Goal: Check status

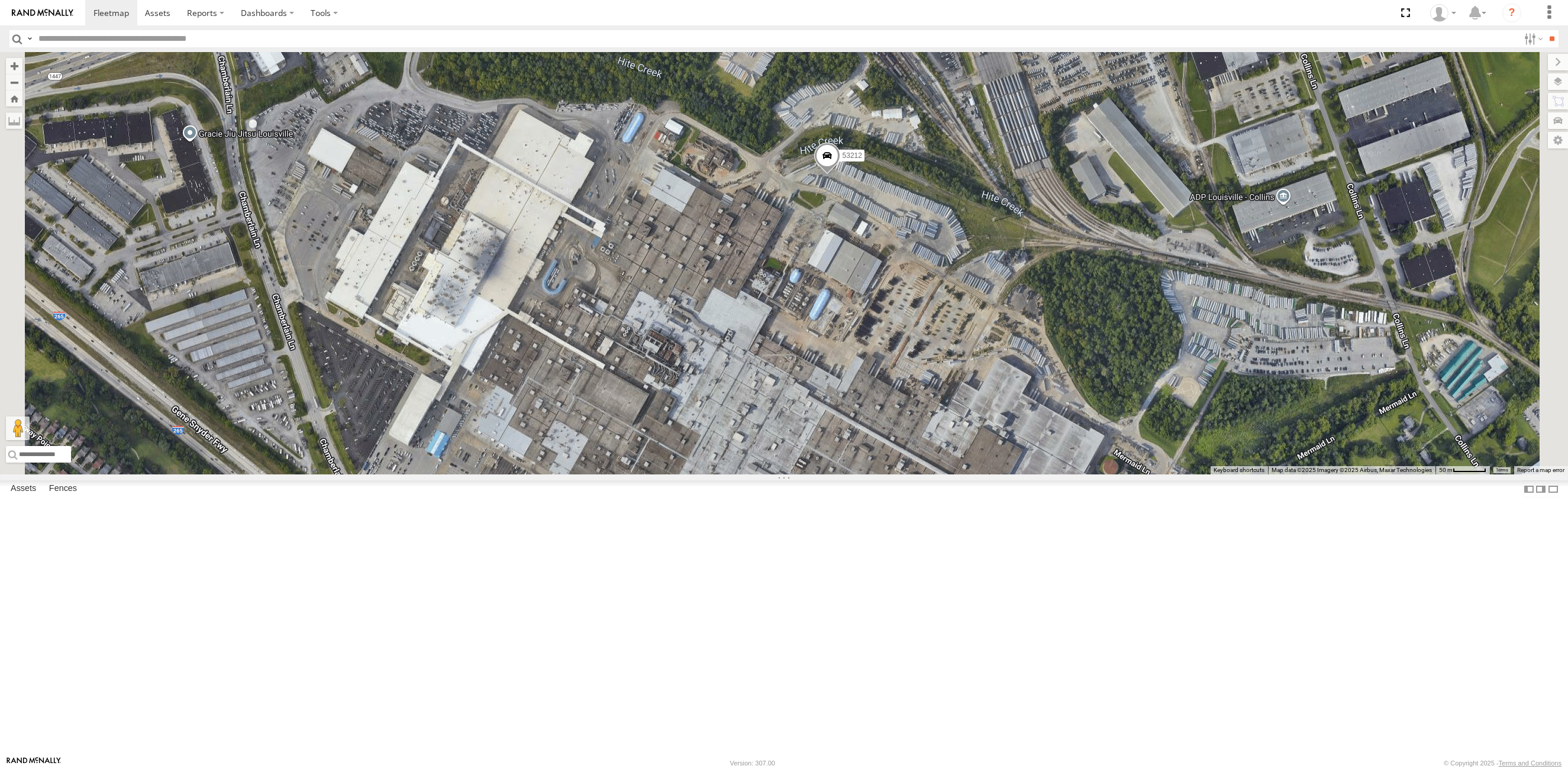
drag, startPoint x: 912, startPoint y: 497, endPoint x: 914, endPoint y: 559, distance: 62.0
click at [922, 474] on div "53263 53280 53216 53275 53285 53287 53213 53143 53239 53104 53257 53133 53278 5…" at bounding box center [784, 263] width 1568 height 422
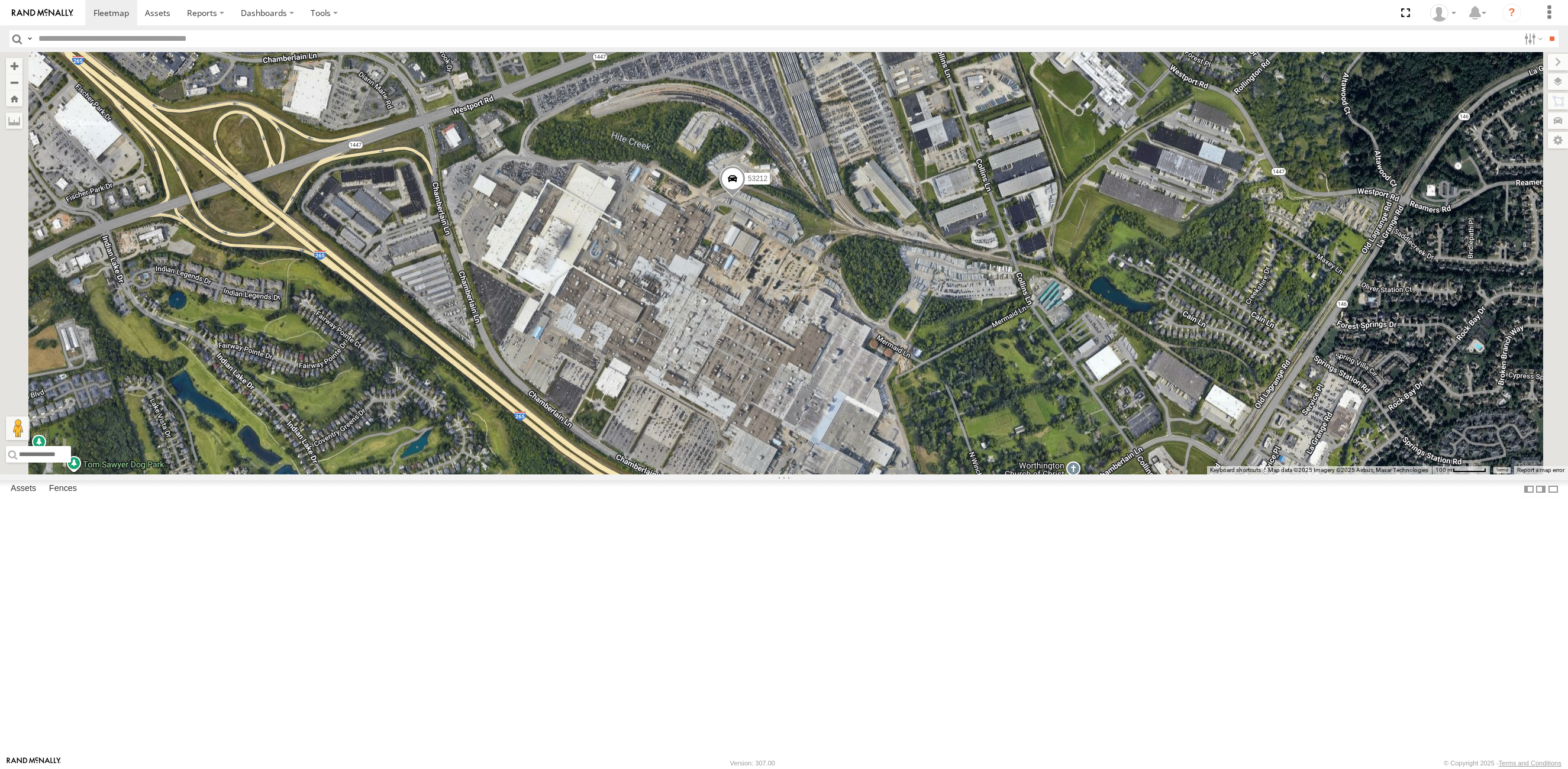
drag, startPoint x: 923, startPoint y: 527, endPoint x: 869, endPoint y: 467, distance: 80.7
click at [869, 467] on div "53263 53280 53216 53275 53285 53287 53213 53143 53239 53104 53257 53133 53278 5…" at bounding box center [784, 263] width 1568 height 422
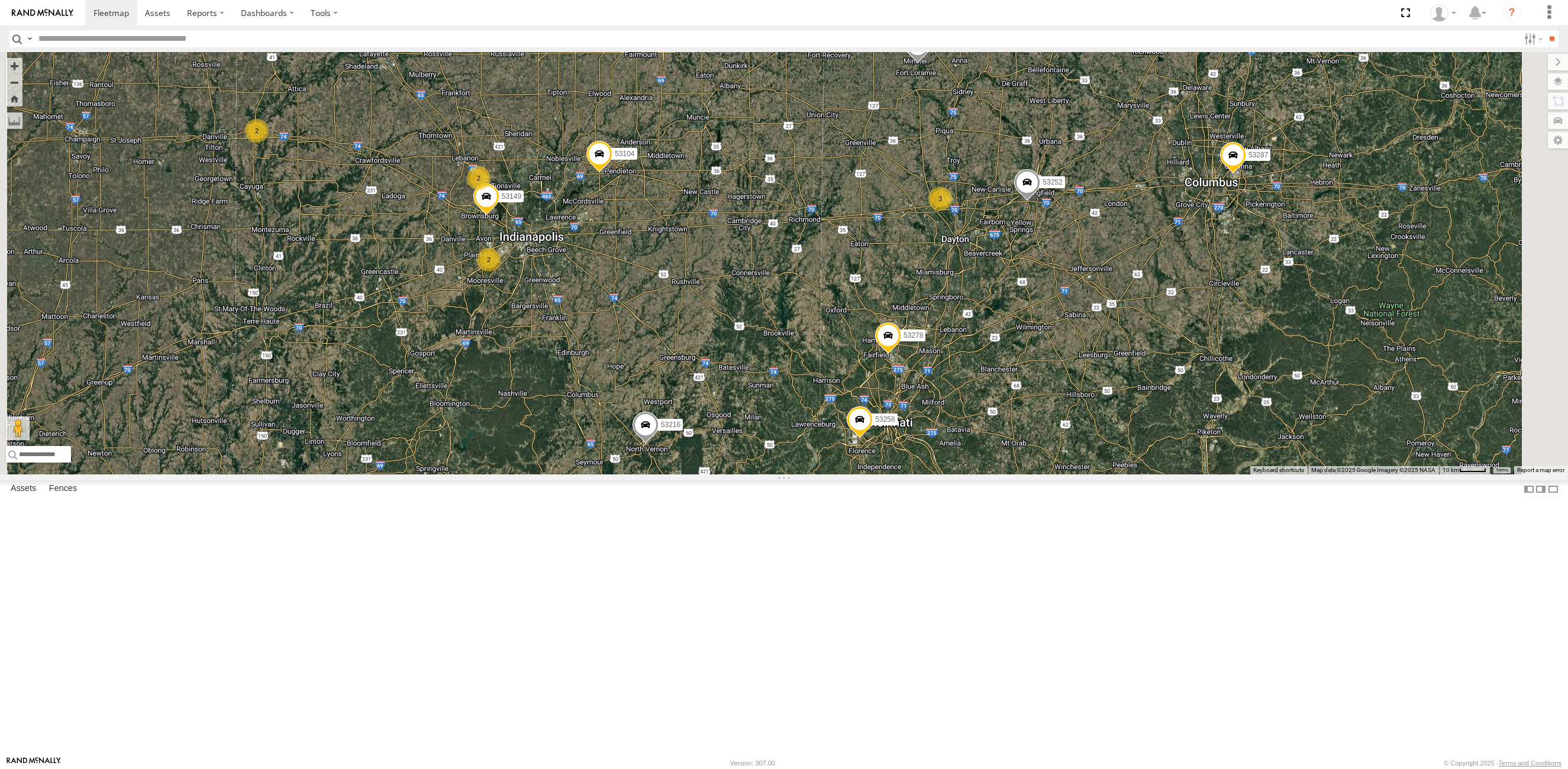
drag, startPoint x: 775, startPoint y: 530, endPoint x: 847, endPoint y: 330, distance: 212.6
click at [847, 330] on div "53263 53280 53216 53275 53285 53287 53213 53143 53239 53104 53257 53133 53278 5…" at bounding box center [784, 263] width 1568 height 422
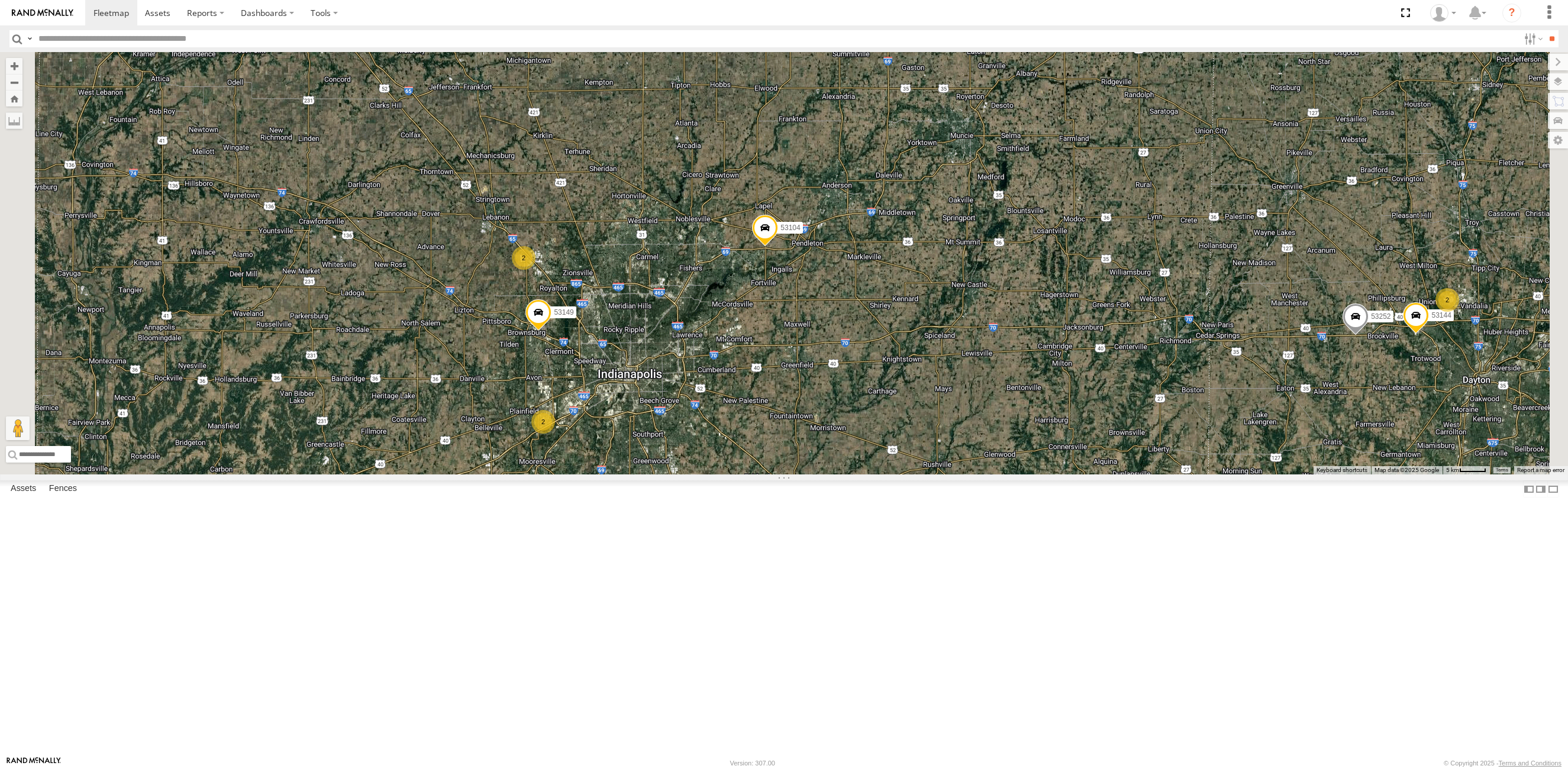
drag, startPoint x: 678, startPoint y: 405, endPoint x: 764, endPoint y: 615, distance: 226.9
click at [764, 474] on div "53263 53280 53216 53275 53285 53287 53213 53143 53239 53104 53257 53133 53278 5…" at bounding box center [784, 263] width 1568 height 422
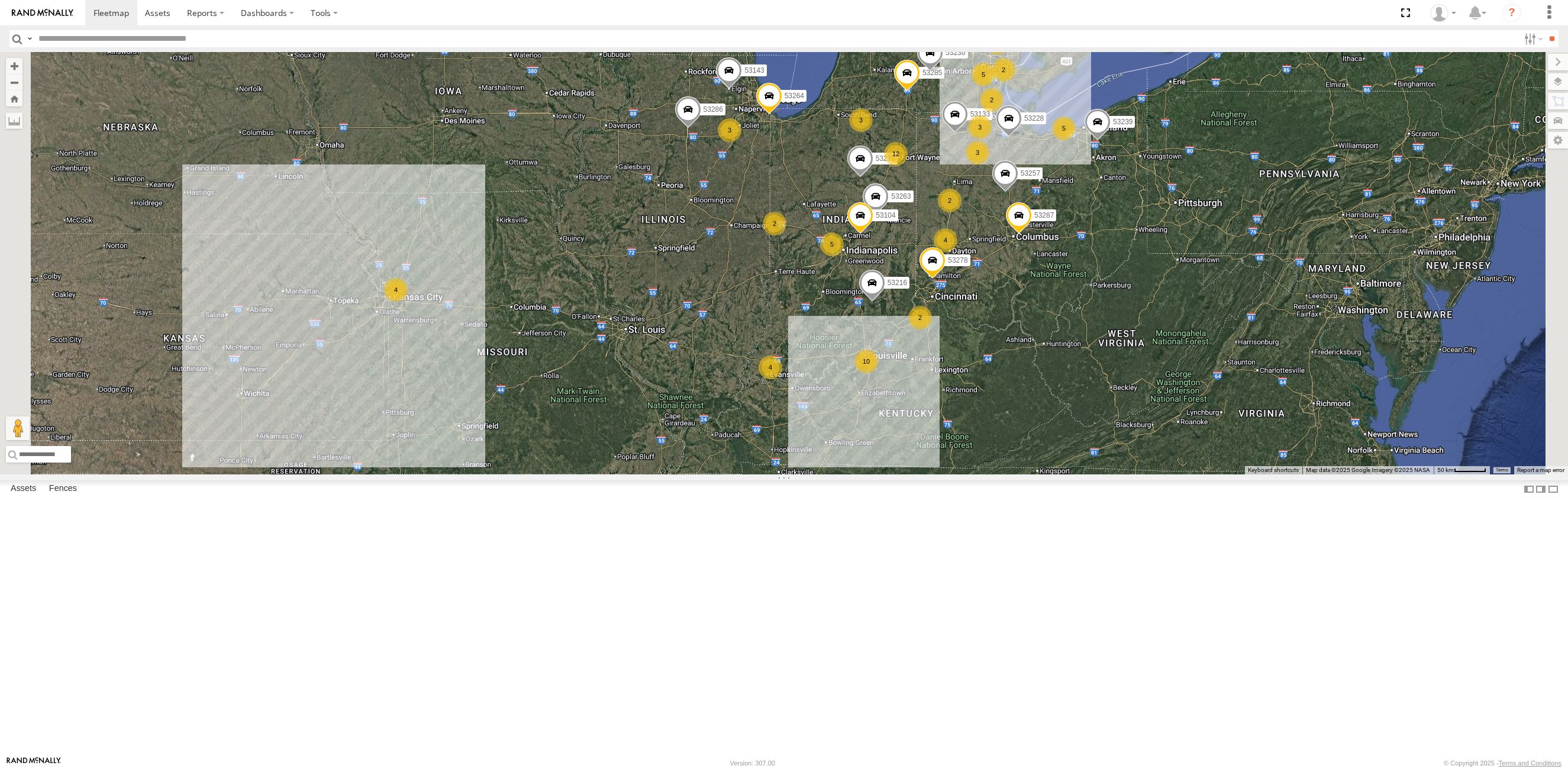
drag, startPoint x: 972, startPoint y: 584, endPoint x: 1017, endPoint y: 382, distance: 207.0
click at [931, 434] on div "30 4 4 12 53263 53280 53216 3 3 10 5 5 2 53275 53285 2 2 3 53287 5 53213 53143 …" at bounding box center [784, 263] width 1568 height 422
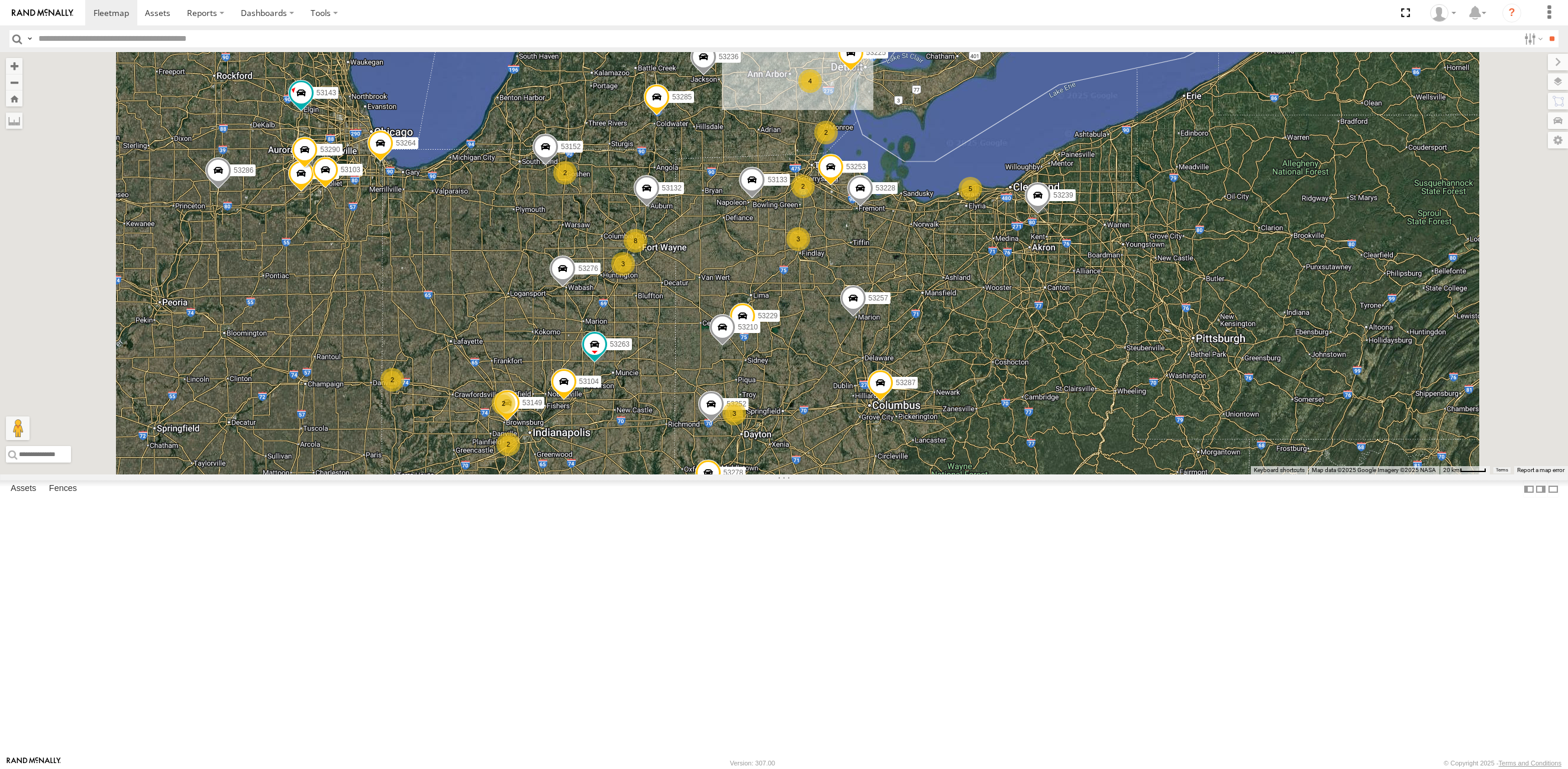
drag, startPoint x: 893, startPoint y: 239, endPoint x: 864, endPoint y: 342, distance: 107.0
click at [864, 342] on div "53263 53216 53287 53104 53257 53278 53276 53280 53275 53285 53213 53143 53239 5…" at bounding box center [784, 263] width 1568 height 422
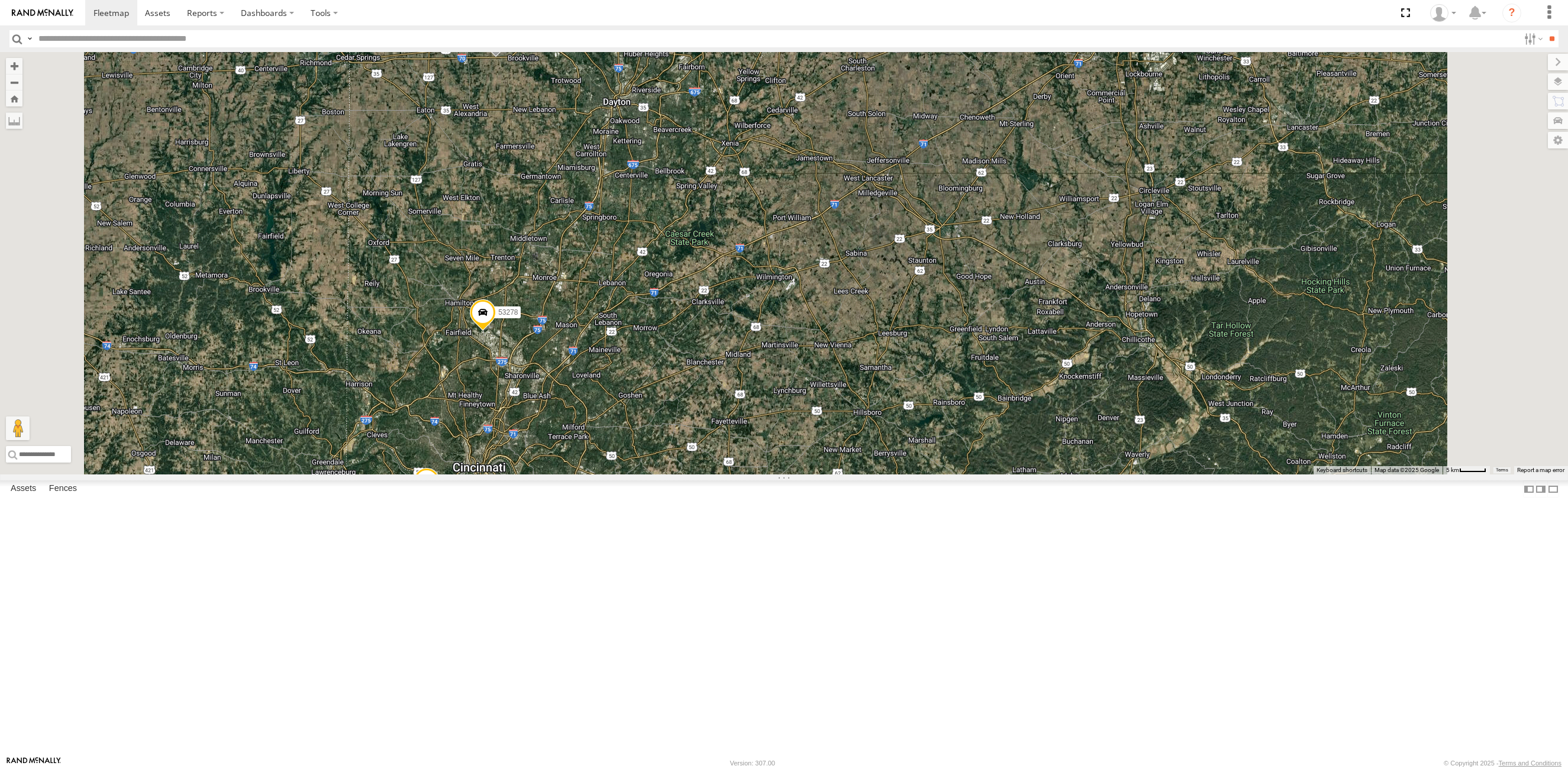
drag, startPoint x: 813, startPoint y: 215, endPoint x: 769, endPoint y: 421, distance: 210.6
click at [769, 421] on div "53263 53280 53216 53242 53255 53106 53230 53149 53279 53247 53275 53285 53225 5…" at bounding box center [784, 263] width 1568 height 422
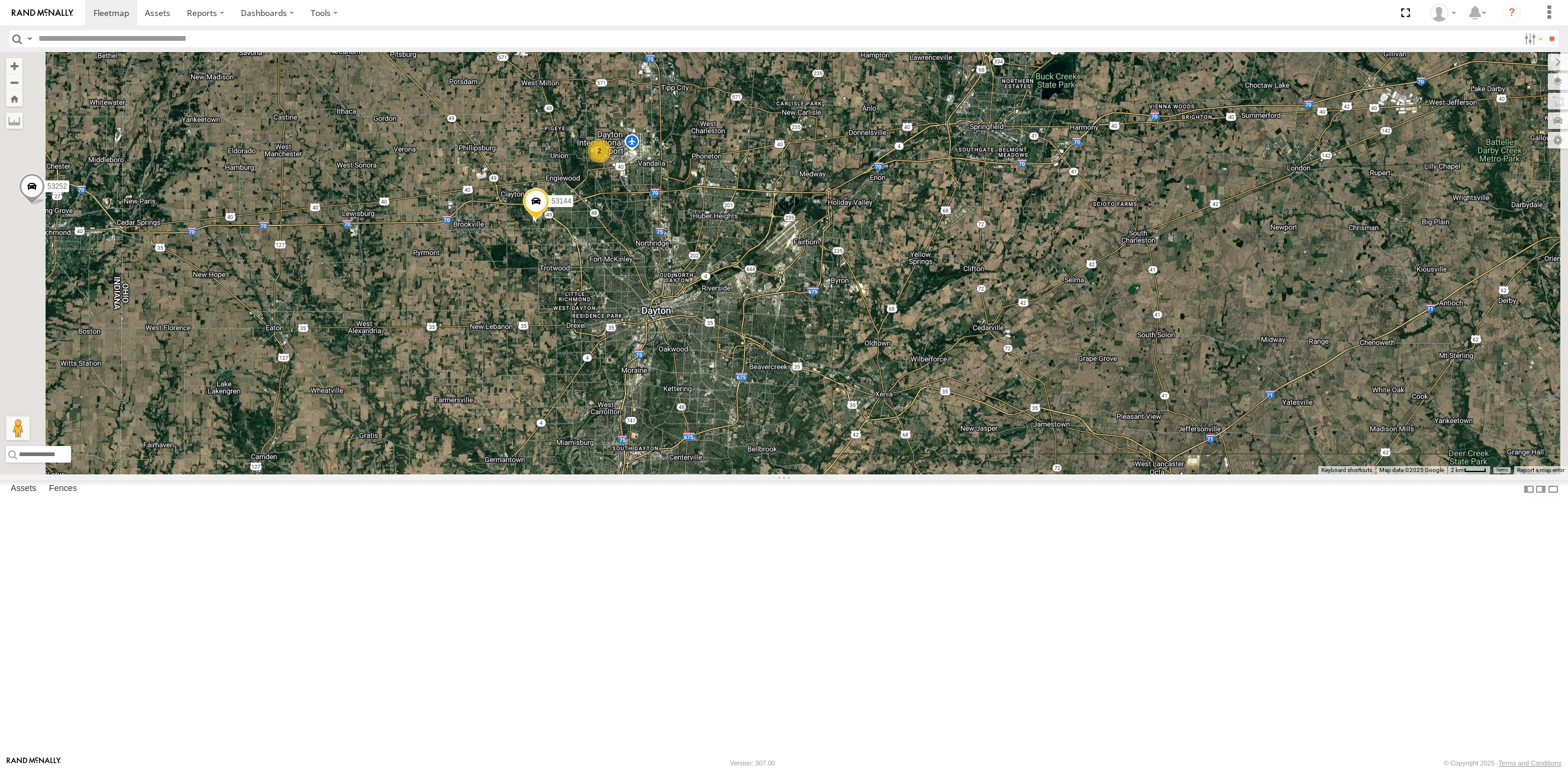
drag, startPoint x: 833, startPoint y: 370, endPoint x: 732, endPoint y: 411, distance: 109.0
click at [738, 421] on div "53263 53280 53216 53242 53255 53106 53230 53149 53279 53247 53275 53285 53225 5…" at bounding box center [784, 263] width 1568 height 422
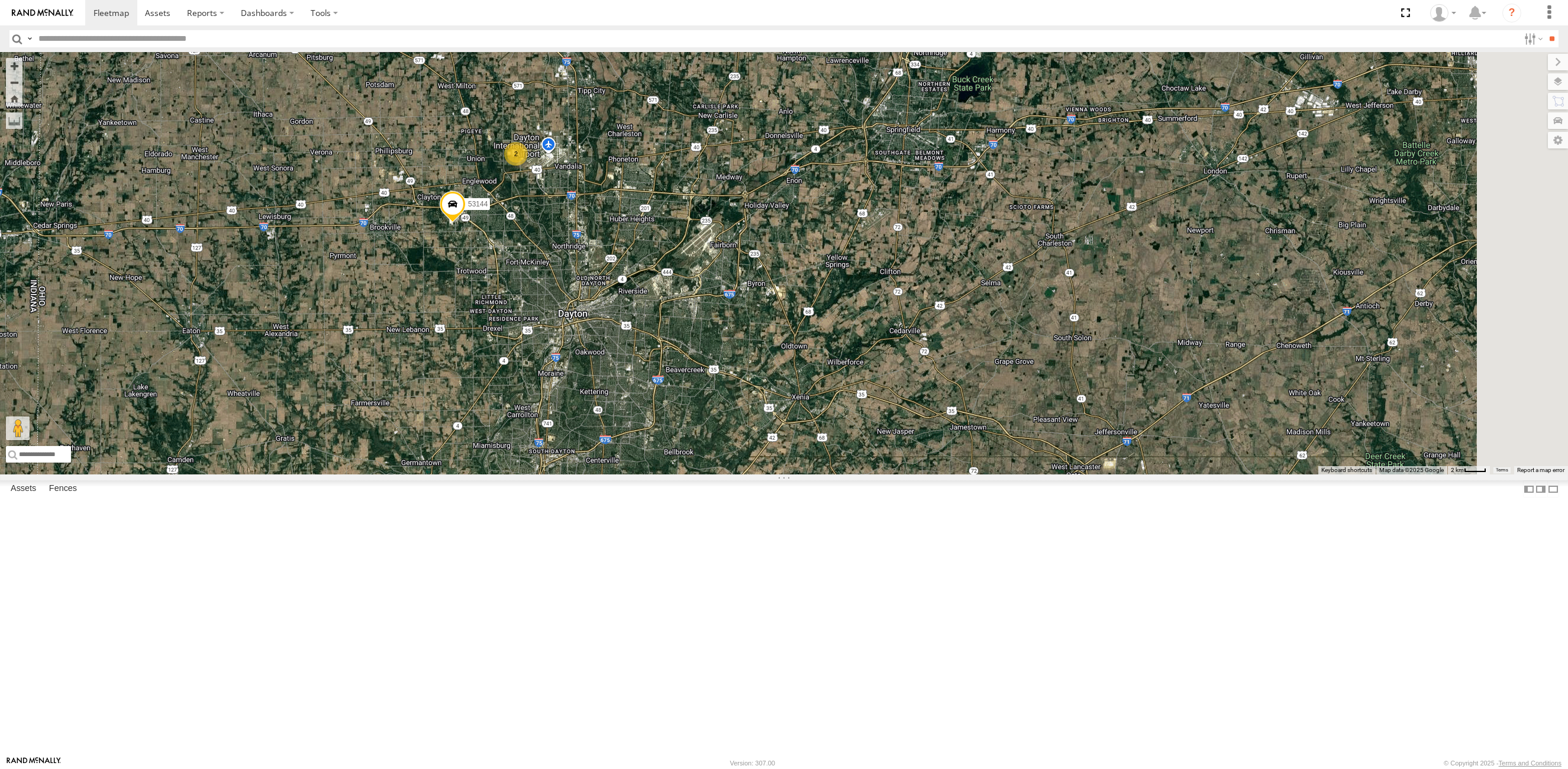
drag, startPoint x: 684, startPoint y: 343, endPoint x: 690, endPoint y: 527, distance: 184.1
click at [690, 474] on div "53263 53280 53216 53242 53255 53106 53230 53149 53279 53247 53275 53285 53225 5…" at bounding box center [784, 263] width 1568 height 422
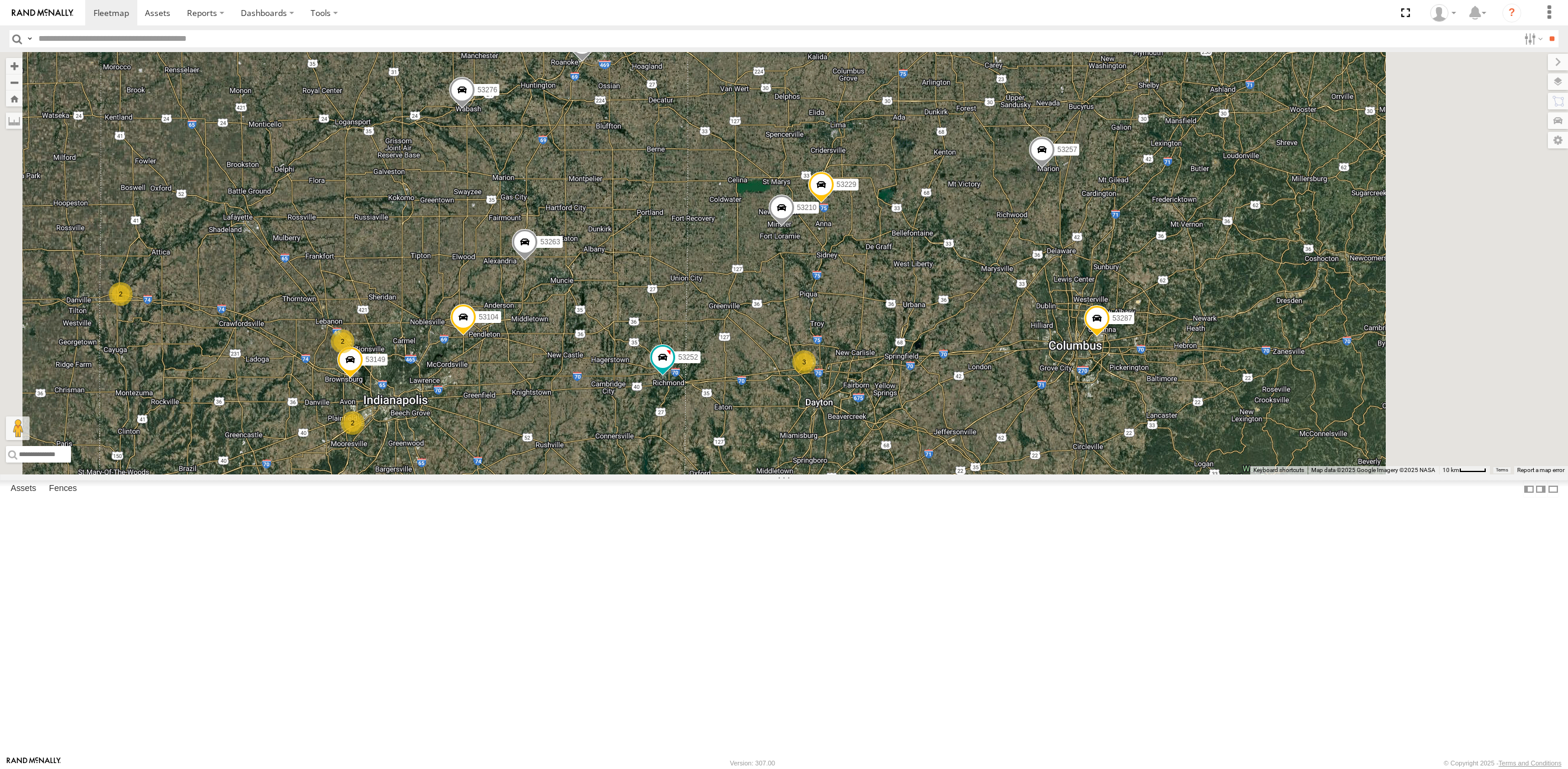
drag, startPoint x: 1107, startPoint y: 498, endPoint x: 974, endPoint y: 295, distance: 242.7
click at [974, 298] on div "53263 53280 53216 53106 53275 53285 53287 53213 53143 53239 53104 53257 53270 5…" at bounding box center [784, 263] width 1568 height 422
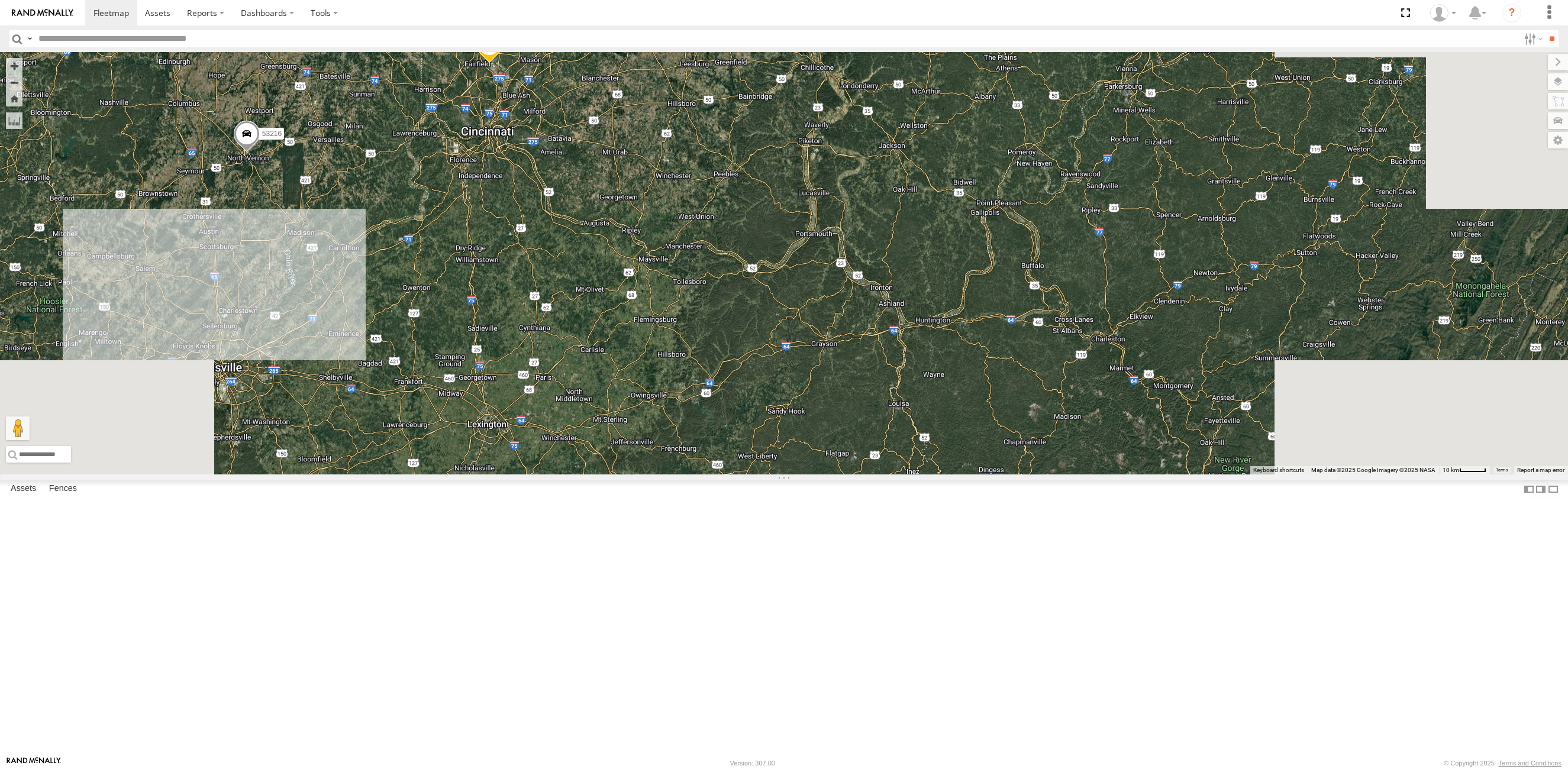
click at [973, 292] on div "53263 53280 53216 53106 53275 53285 53287 53213 53143 53239 53104 53257 53270 5…" at bounding box center [784, 263] width 1568 height 422
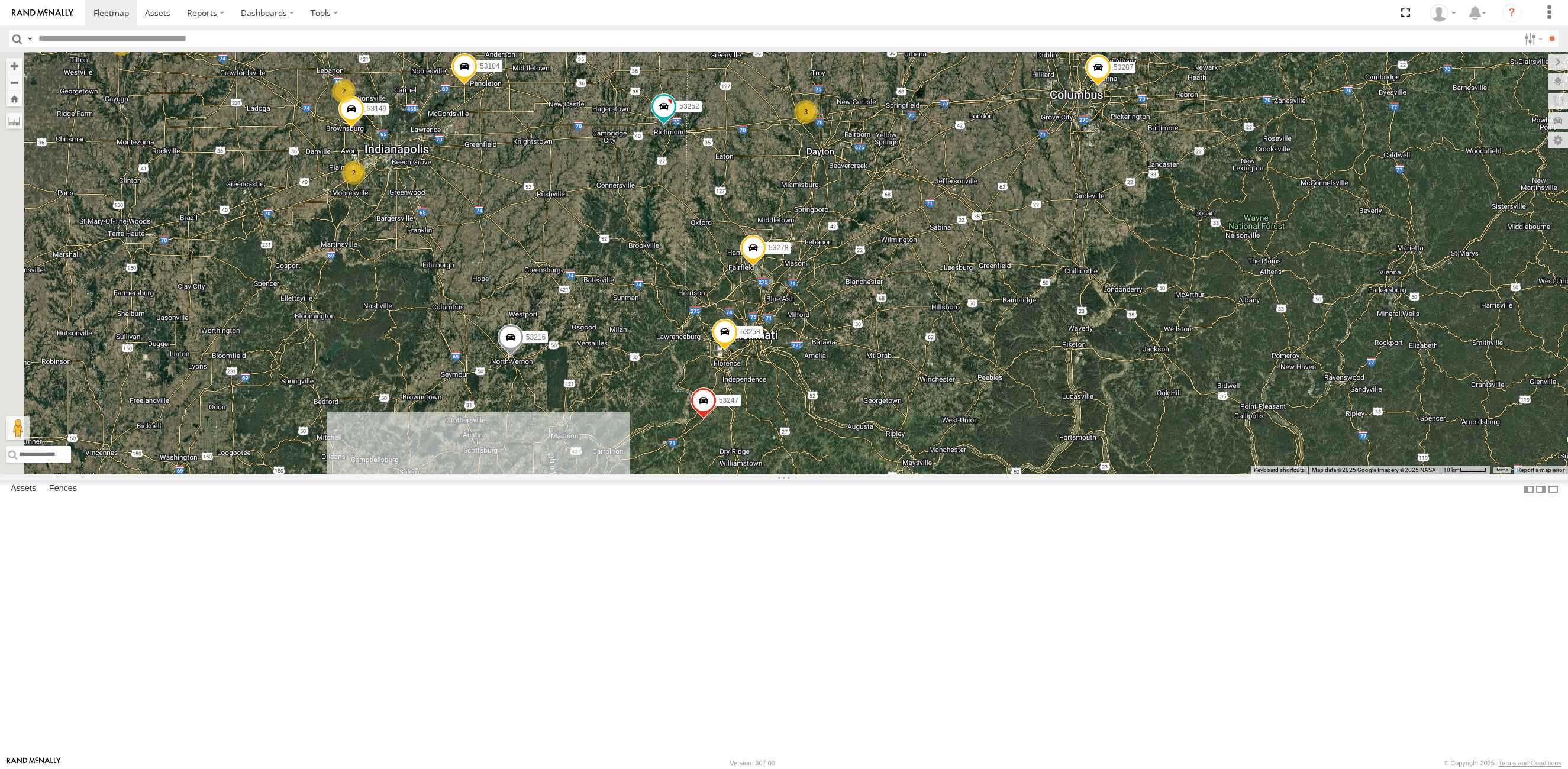
drag, startPoint x: 995, startPoint y: 515, endPoint x: 1207, endPoint y: 736, distance: 306.2
click at [1207, 474] on div "53263 53280 53216 53106 53275 53285 53287 53213 53143 53239 53104 53257 53270 5…" at bounding box center [784, 263] width 1568 height 422
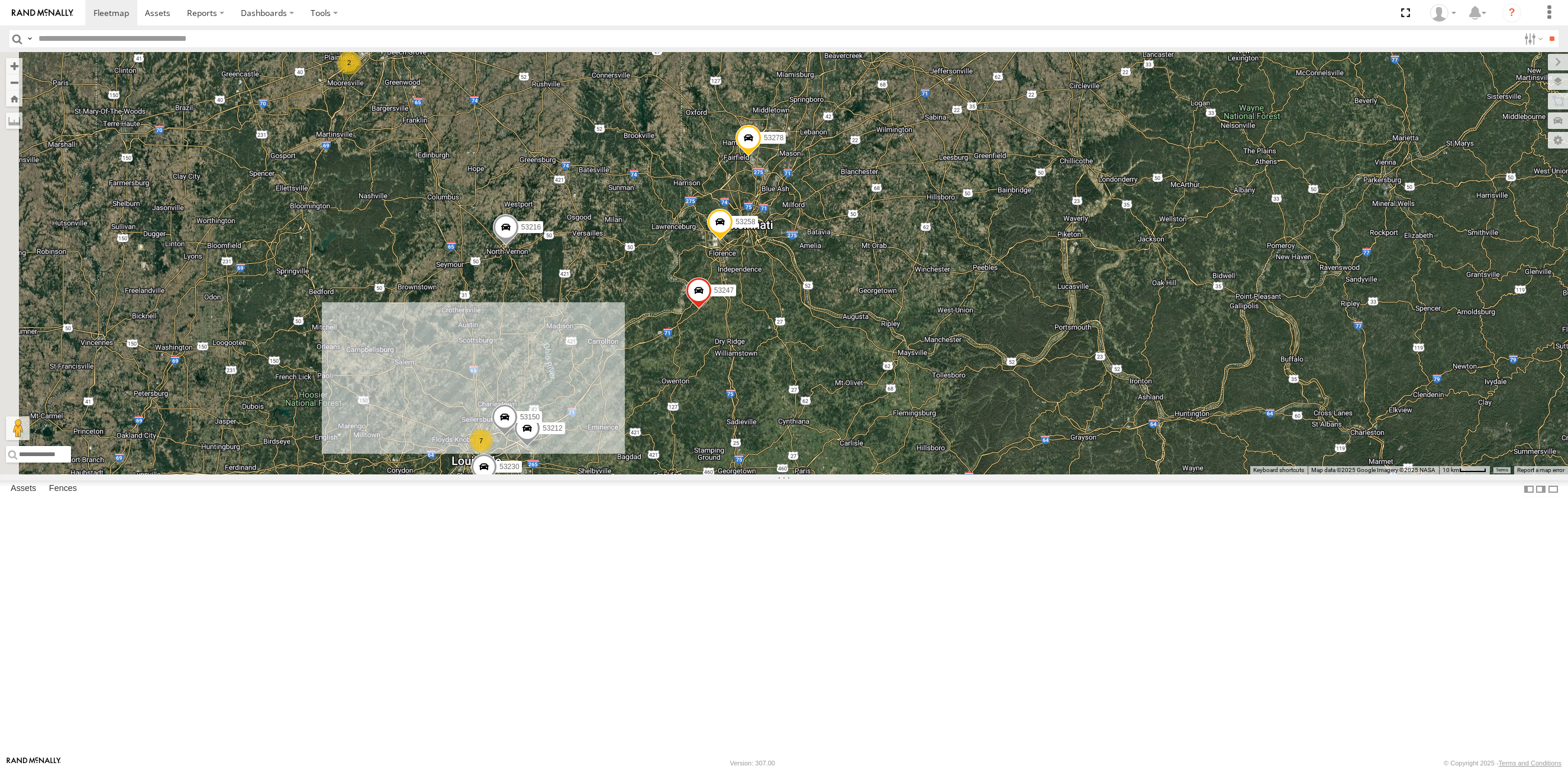
drag, startPoint x: 932, startPoint y: 538, endPoint x: 955, endPoint y: 560, distance: 31.8
click at [955, 474] on div "53263 53280 53216 53106 53275 53285 53287 53213 53143 53239 53104 53257 53270 5…" at bounding box center [784, 263] width 1568 height 422
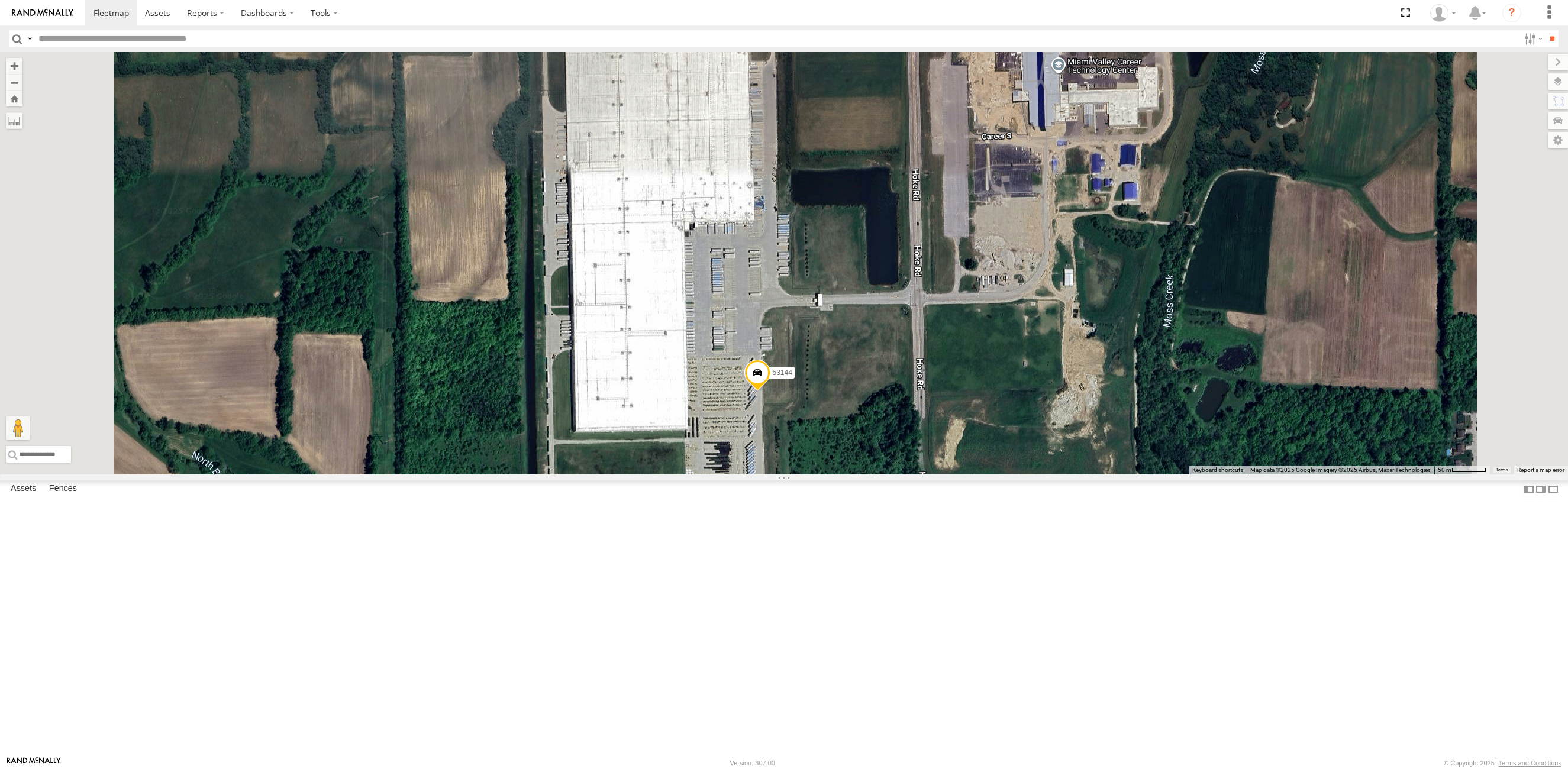
drag, startPoint x: 763, startPoint y: 324, endPoint x: 811, endPoint y: 341, distance: 50.9
click at [811, 341] on div "53263 53280 53216 53106 53275 53285 53287 53213 53143 53239 53104 53257 53270 5…" at bounding box center [784, 263] width 1568 height 422
